Goal: Check status: Check status

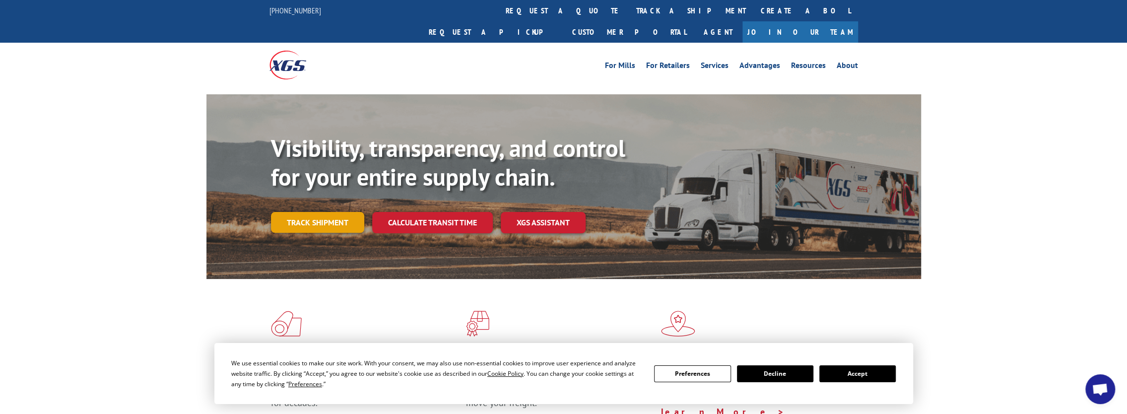
drag, startPoint x: 0, startPoint y: 0, endPoint x: 319, endPoint y: 198, distance: 374.9
click at [319, 212] on link "Track shipment" at bounding box center [317, 222] width 93 height 21
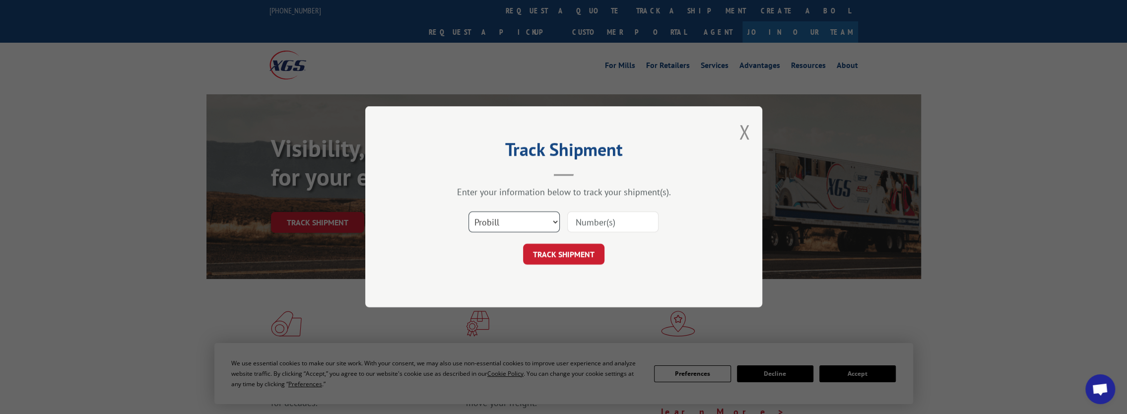
click at [555, 220] on select "Select category... Probill BOL PO" at bounding box center [513, 222] width 91 height 21
click at [587, 221] on input at bounding box center [612, 222] width 91 height 21
paste input "8886793803"
type input "8886793803"
click at [583, 266] on div "Track Shipment Enter your information below to track your shipment(s). Select c…" at bounding box center [563, 206] width 397 height 201
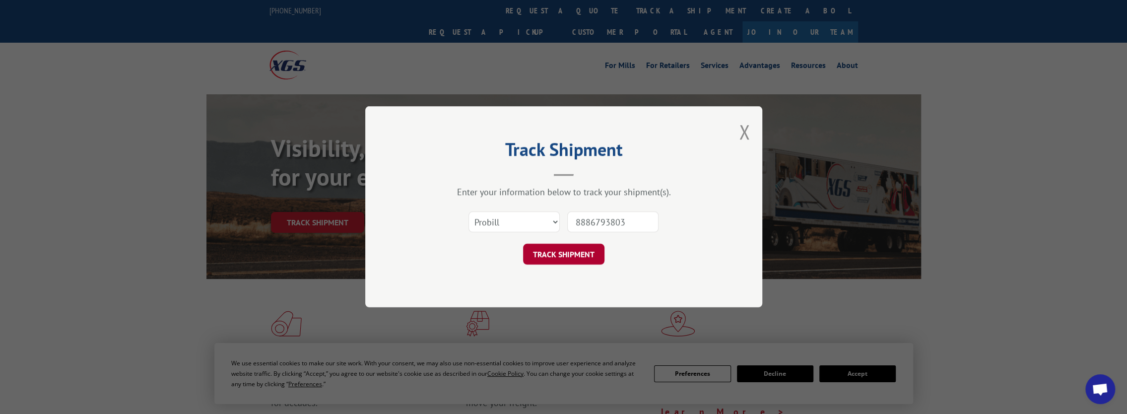
click at [572, 250] on button "TRACK SHIPMENT" at bounding box center [563, 254] width 81 height 21
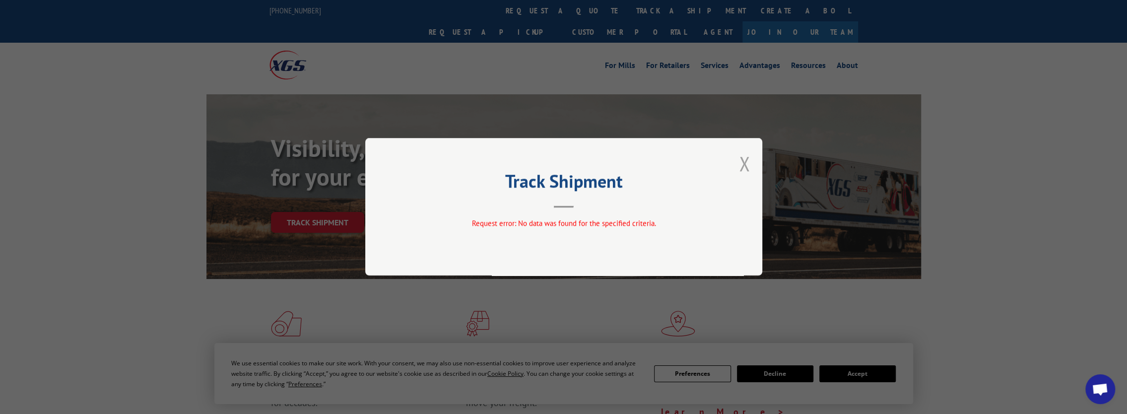
click at [742, 164] on button "Close modal" at bounding box center [744, 163] width 11 height 26
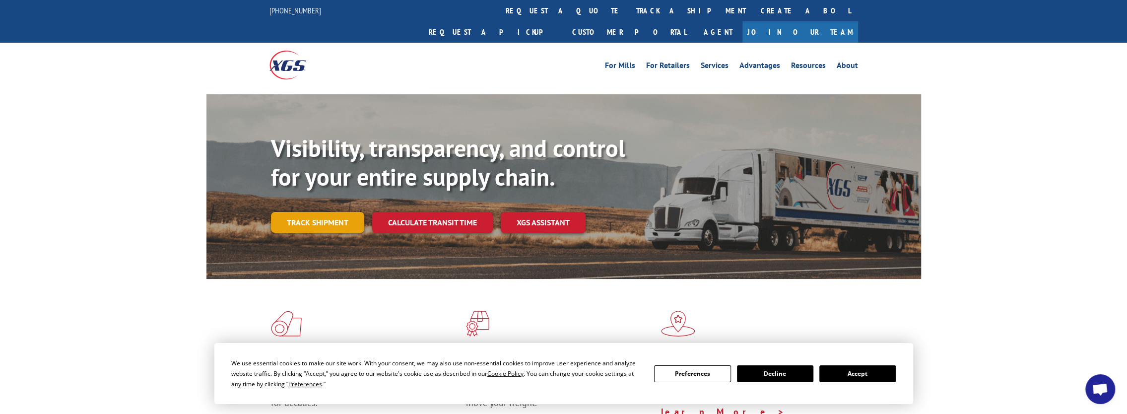
click at [334, 212] on link "Track shipment" at bounding box center [317, 222] width 93 height 21
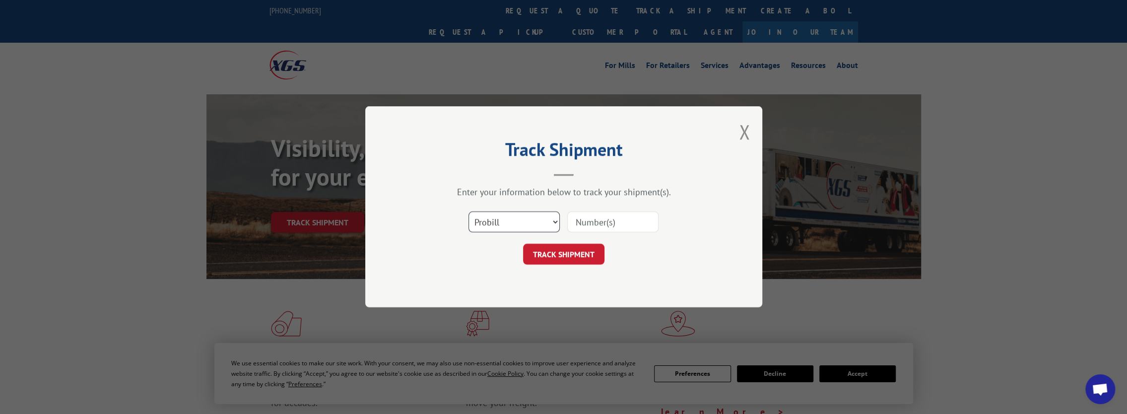
click at [517, 225] on select "Select category... Probill BOL PO" at bounding box center [513, 222] width 91 height 21
select select "bol"
click at [468, 212] on select "Select category... Probill BOL PO" at bounding box center [513, 222] width 91 height 21
click at [592, 224] on input at bounding box center [612, 222] width 91 height 21
paste input "8886793803"
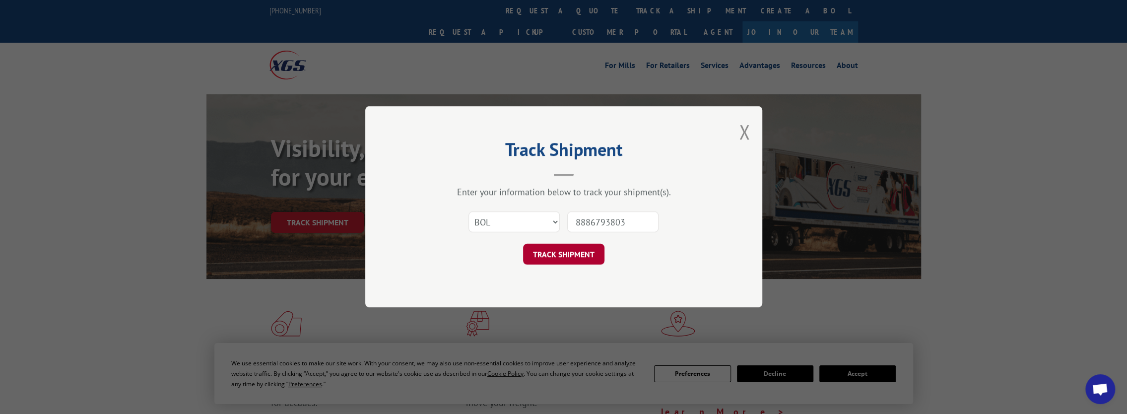
type input "8886793803"
click at [566, 260] on button "TRACK SHIPMENT" at bounding box center [563, 254] width 81 height 21
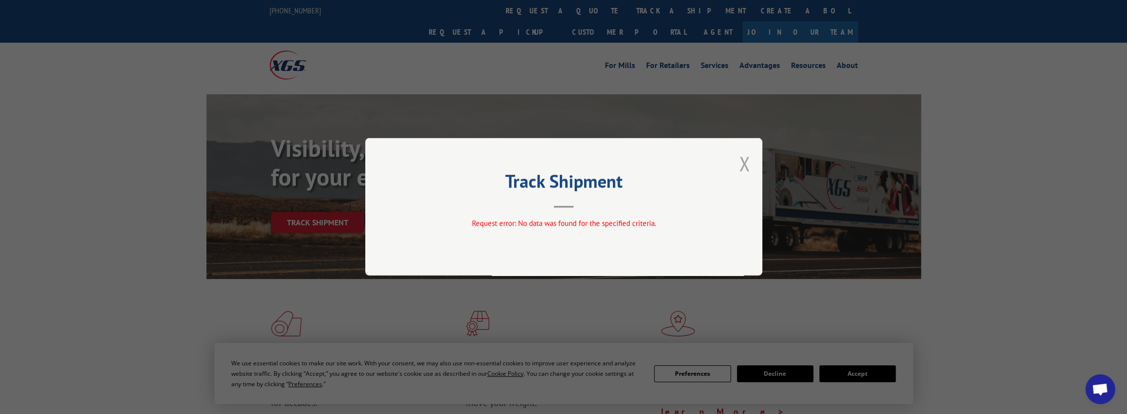
click at [740, 166] on button "Close modal" at bounding box center [744, 163] width 11 height 26
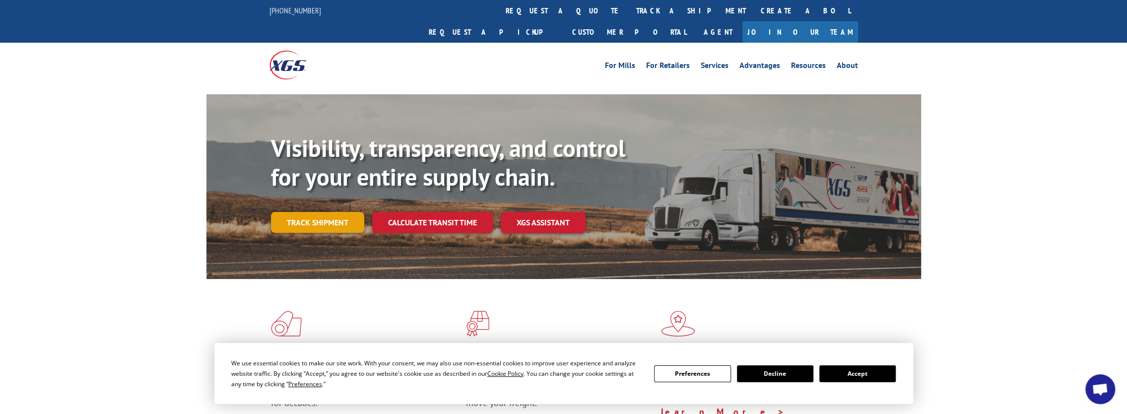
click at [321, 212] on link "Track shipment" at bounding box center [317, 222] width 93 height 21
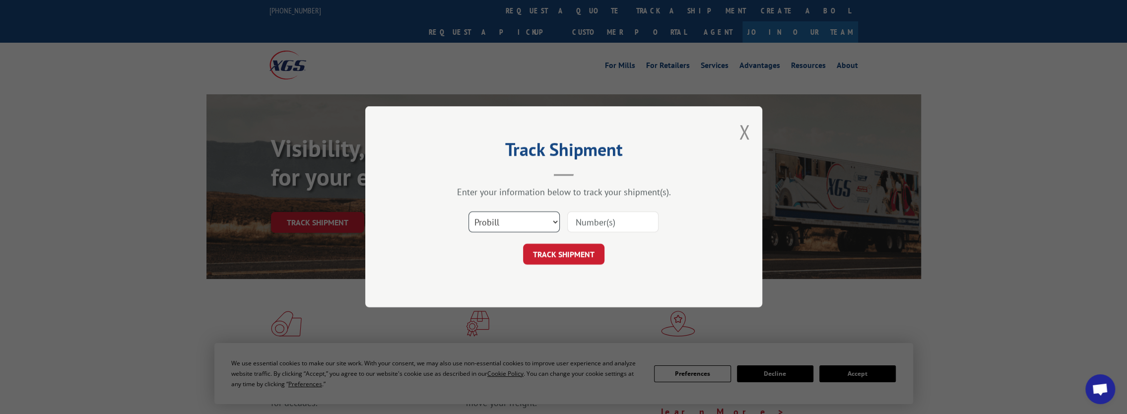
click at [547, 222] on select "Select category... Probill BOL PO" at bounding box center [513, 222] width 91 height 21
select select "po"
click at [468, 212] on select "Select category... Probill BOL PO" at bounding box center [513, 222] width 91 height 21
click at [599, 224] on input at bounding box center [612, 222] width 91 height 21
paste input "8886793803"
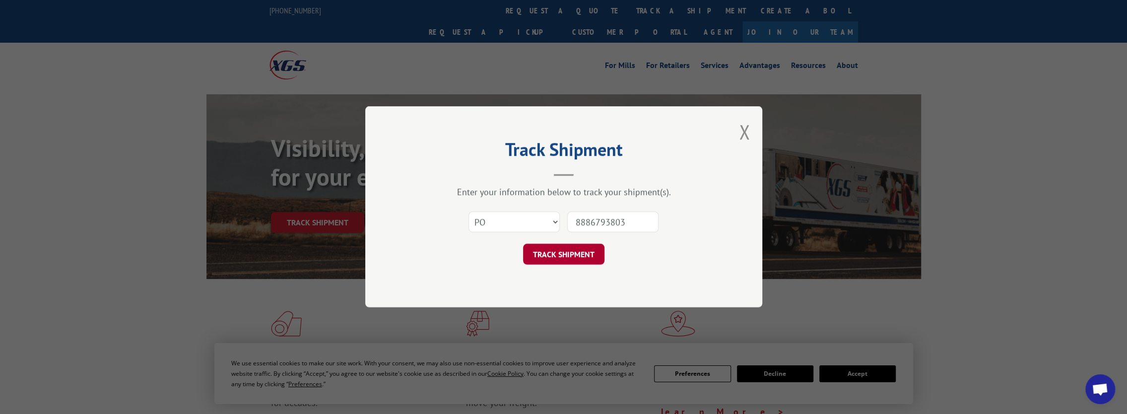
type input "8886793803"
click at [553, 254] on button "TRACK SHIPMENT" at bounding box center [563, 254] width 81 height 21
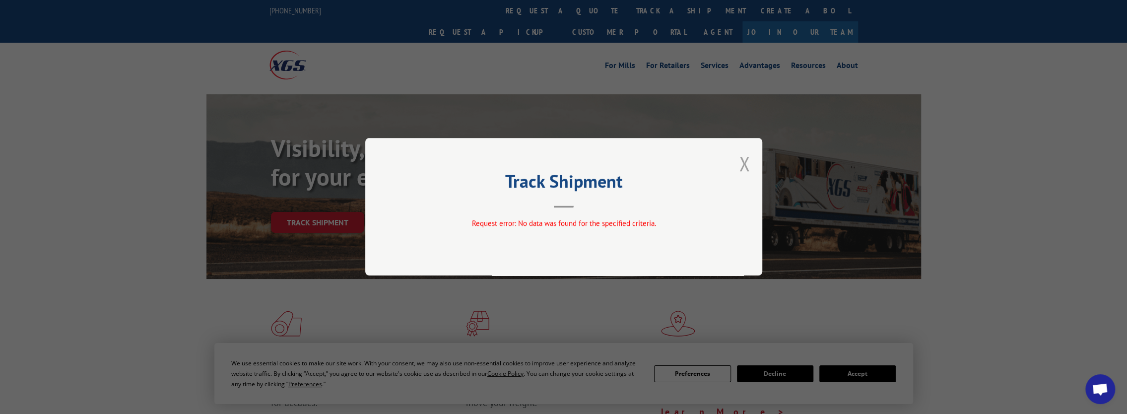
click at [744, 164] on button "Close modal" at bounding box center [744, 163] width 11 height 26
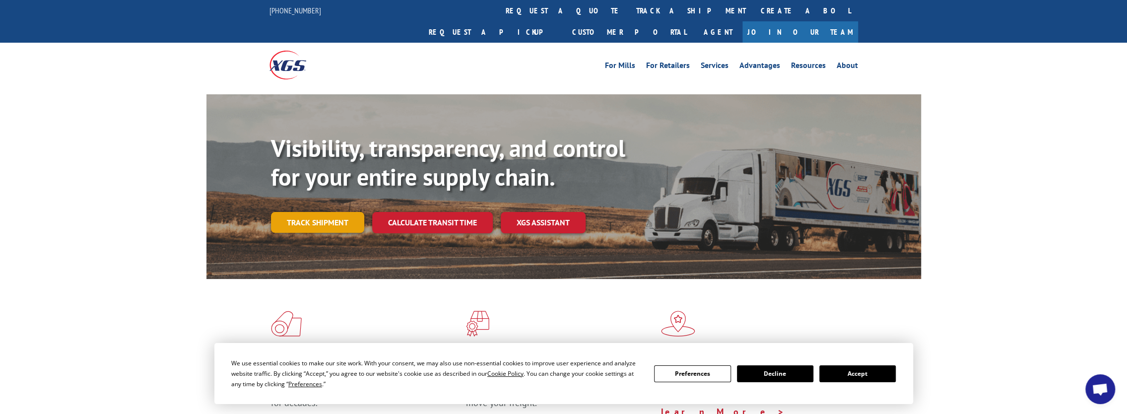
click at [322, 212] on link "Track shipment" at bounding box center [317, 222] width 93 height 21
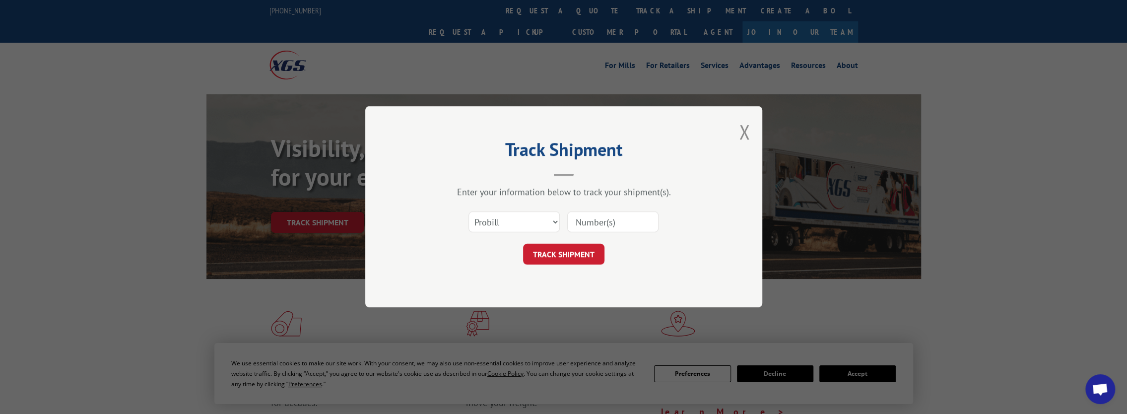
paste input "15969214"
type input "15969214"
click at [547, 254] on button "TRACK SHIPMENT" at bounding box center [563, 254] width 81 height 21
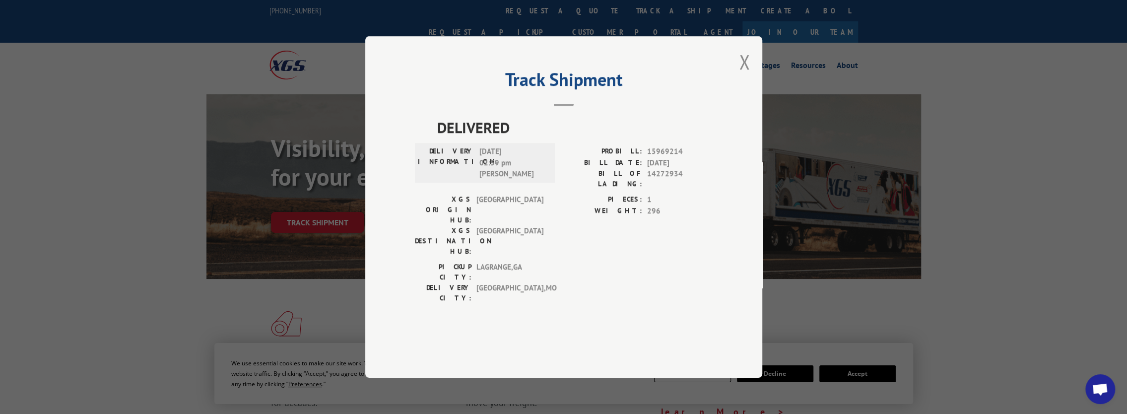
click at [148, 175] on div "Track Shipment DELIVERED DELIVERY INFORMATION: [DATE] 02:59 pm [PERSON_NAME] PR…" at bounding box center [563, 207] width 1127 height 414
click at [742, 75] on button "Close modal" at bounding box center [744, 62] width 11 height 26
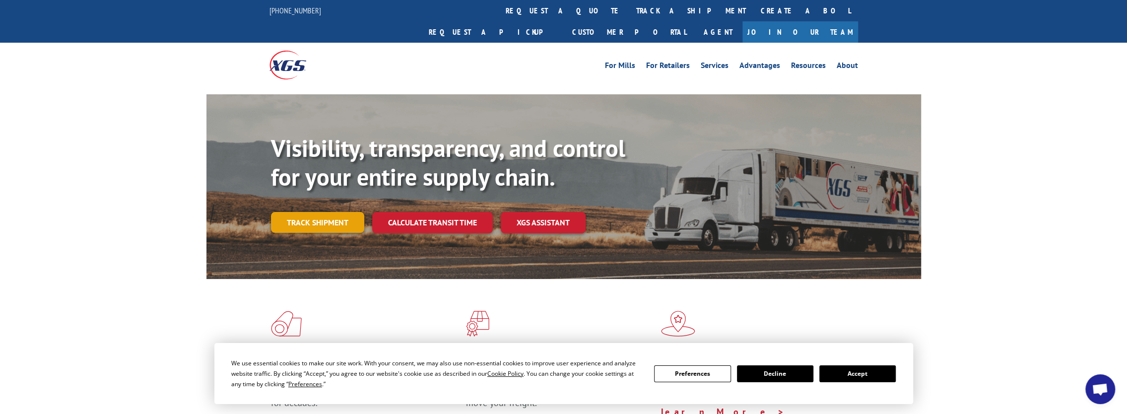
click at [334, 212] on link "Track shipment" at bounding box center [317, 222] width 93 height 21
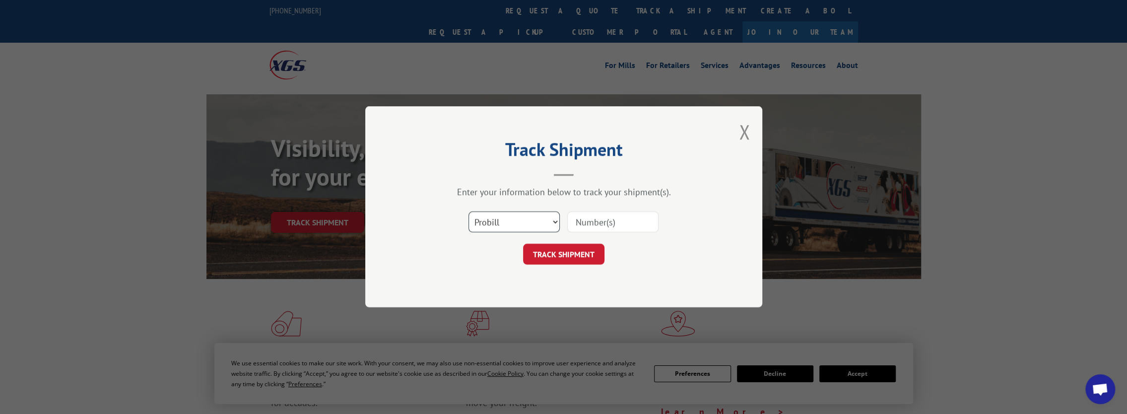
click at [533, 219] on select "Select category... Probill BOL PO" at bounding box center [513, 222] width 91 height 21
click at [267, 158] on div "Track Shipment Enter your information below to track your shipment(s). Select c…" at bounding box center [563, 207] width 1127 height 414
click at [742, 132] on button "Close modal" at bounding box center [744, 132] width 11 height 26
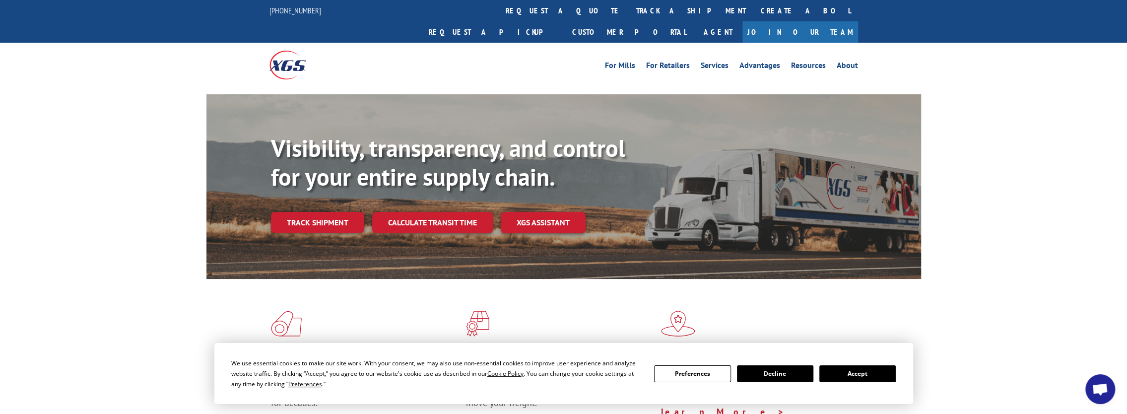
drag, startPoint x: 742, startPoint y: 132, endPoint x: 590, endPoint y: 288, distance: 217.6
click at [590, 288] on div "Flooring Logistics Solutions As an industry carrier of choice, XGS has brought …" at bounding box center [563, 370] width 715 height 182
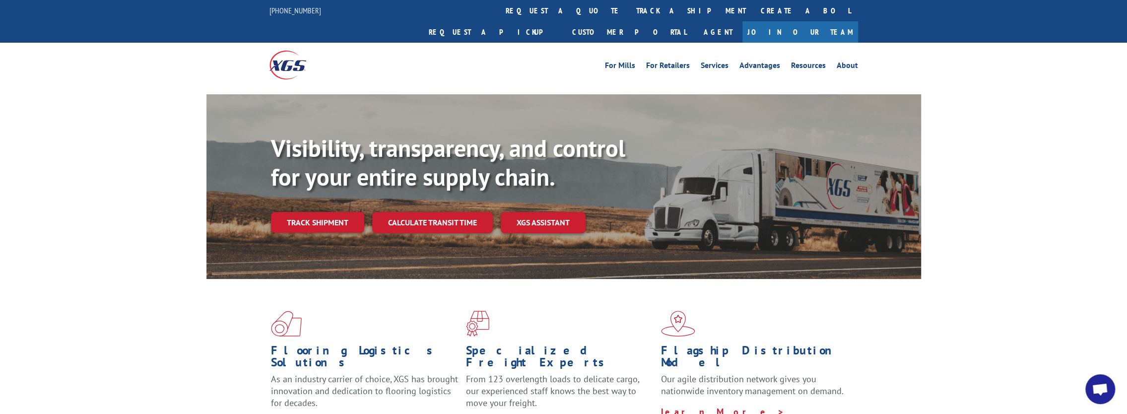
click at [325, 212] on link "Track shipment" at bounding box center [317, 222] width 93 height 21
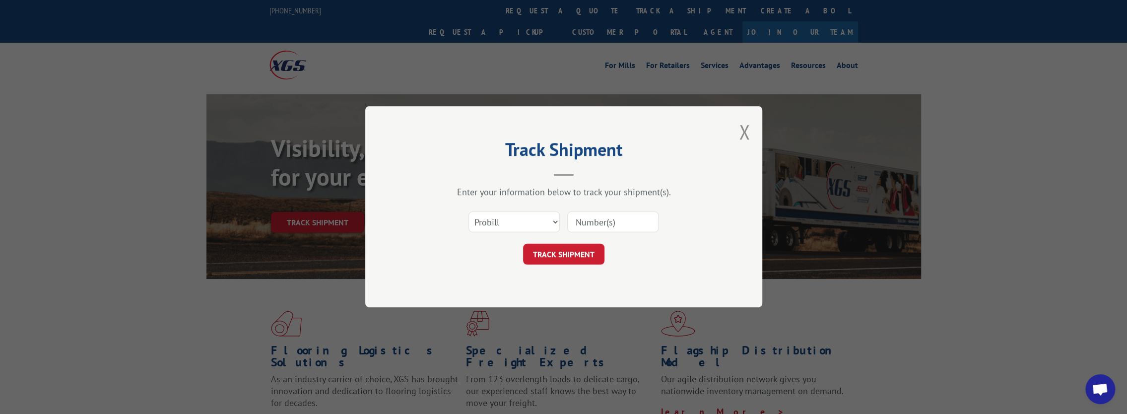
paste input "15969214"
type input "15969214"
click at [578, 251] on button "TRACK SHIPMENT" at bounding box center [563, 254] width 81 height 21
